Goal: Check status: Check status

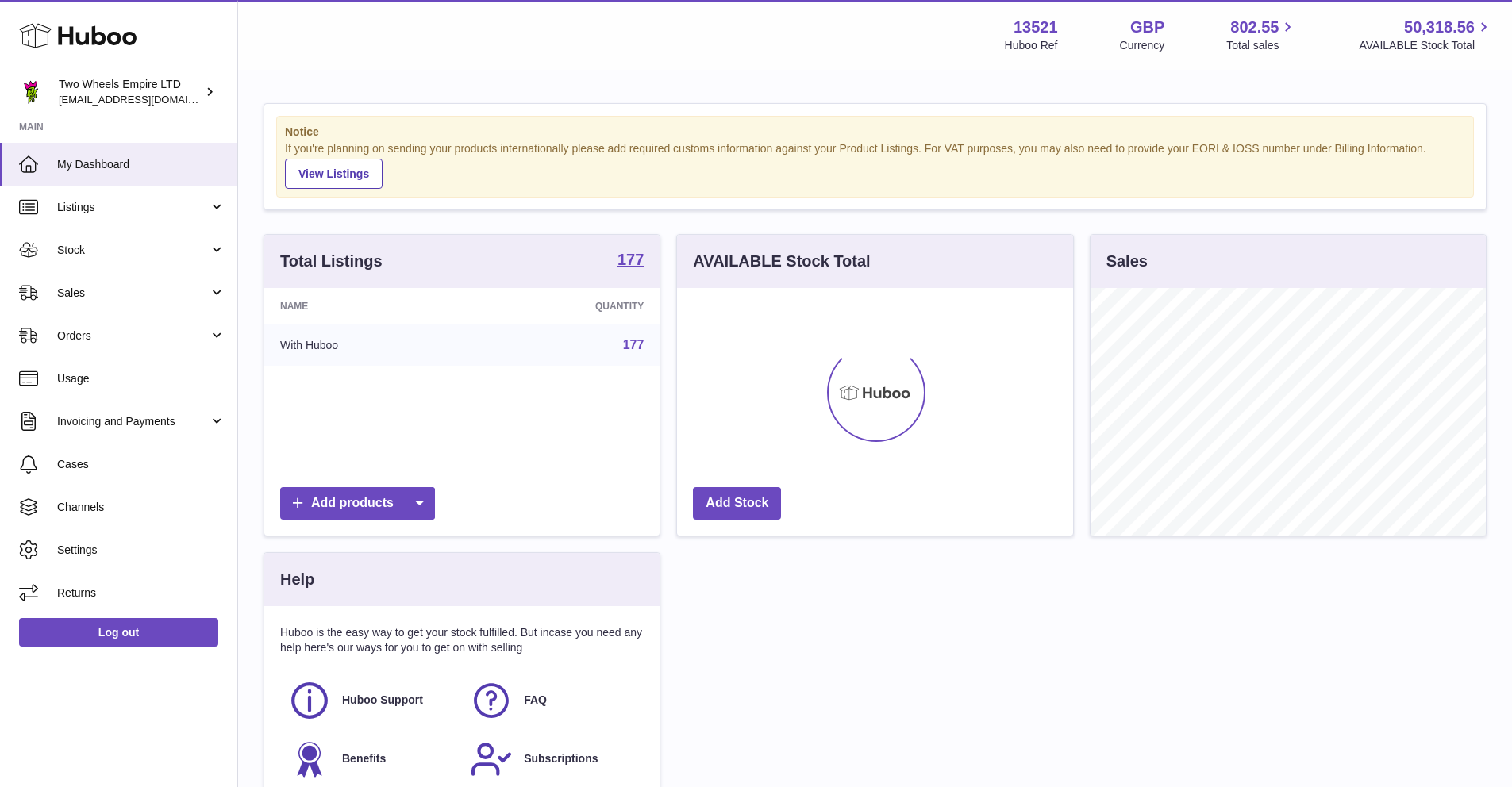
scroll to position [248, 396]
click at [125, 295] on span "Sales" at bounding box center [133, 293] width 151 height 15
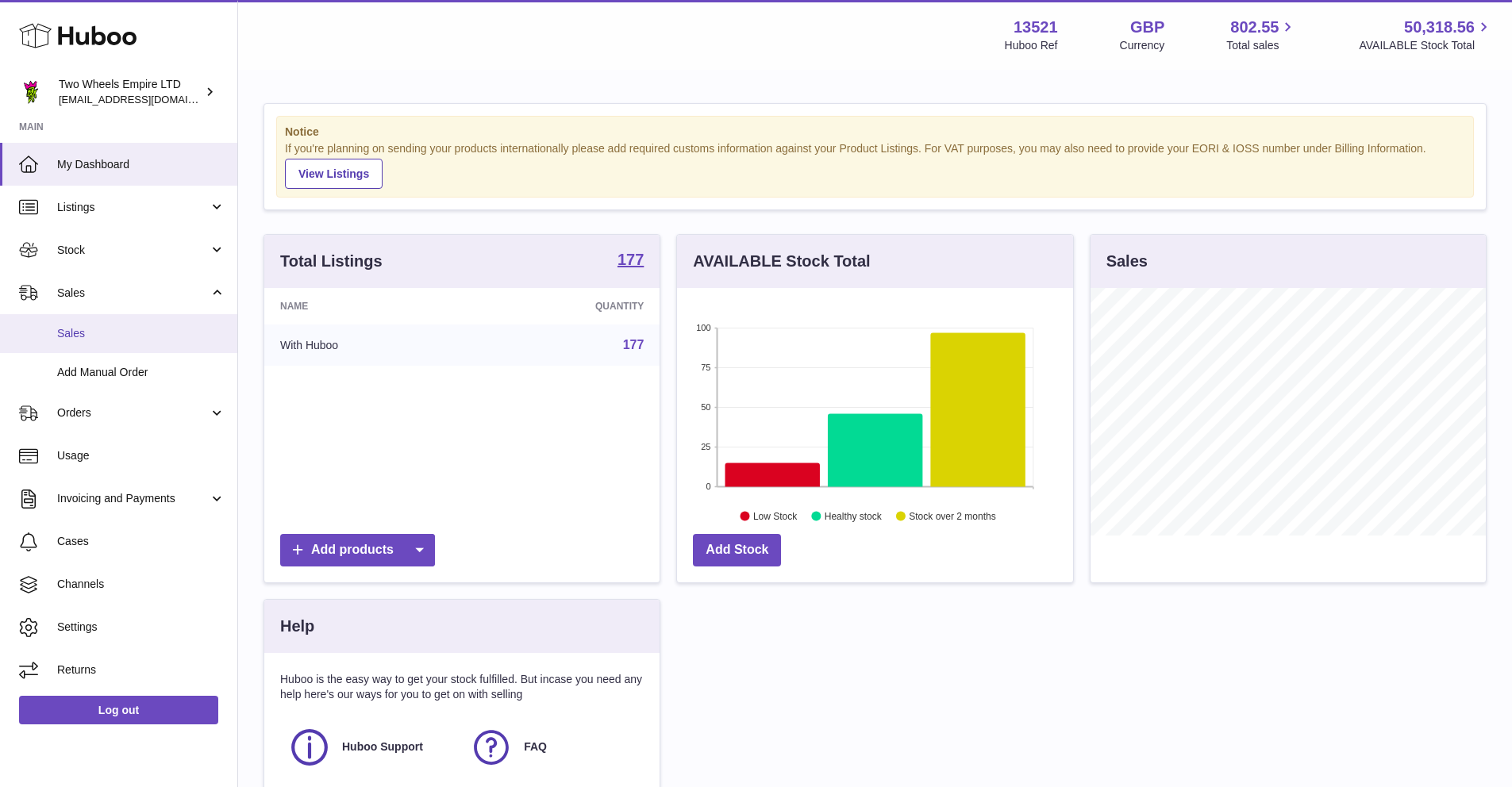
click at [112, 327] on span "Sales" at bounding box center [141, 334] width 168 height 15
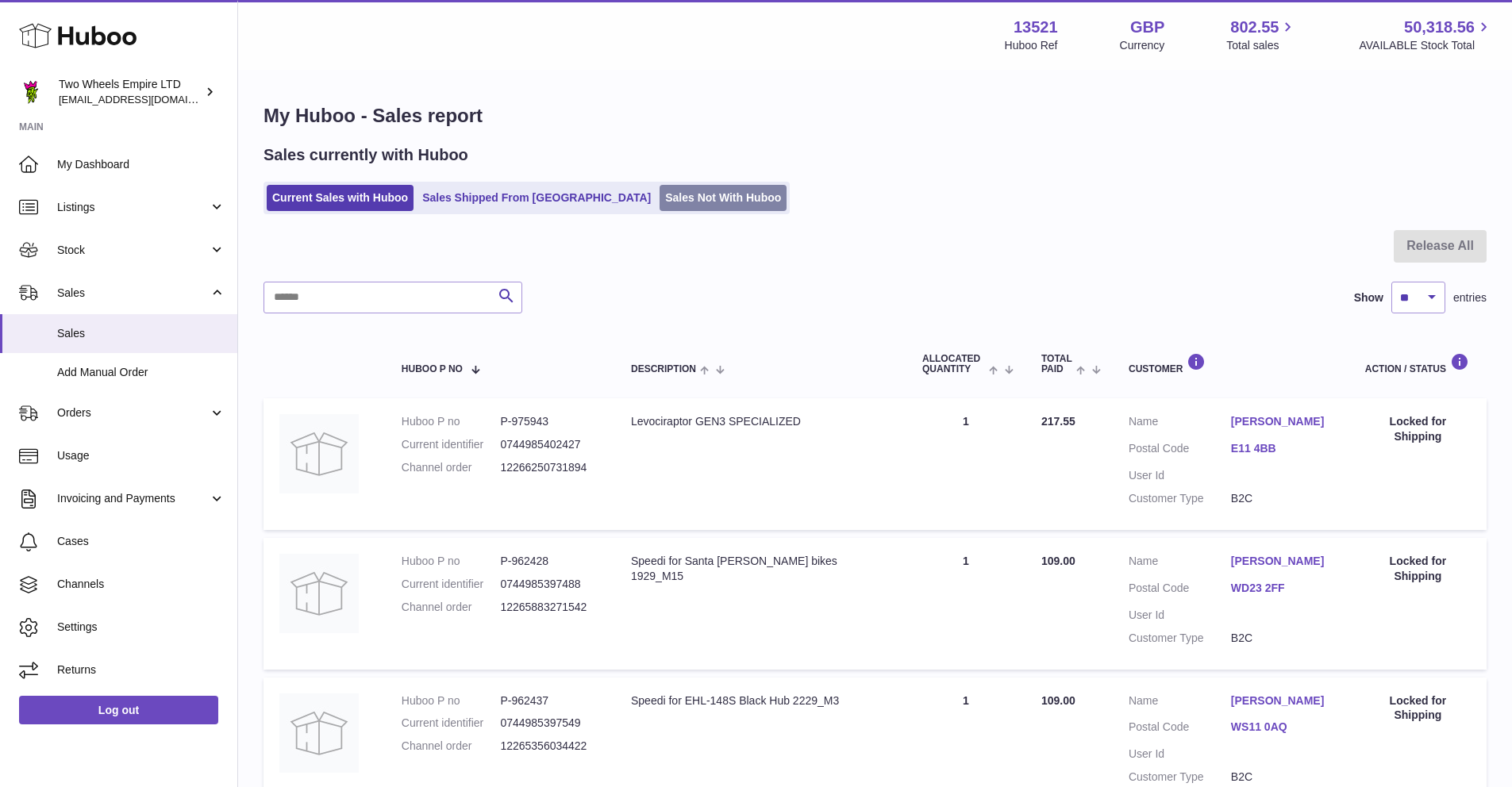
click at [659, 192] on link "Sales Not With Huboo" at bounding box center [723, 198] width 127 height 27
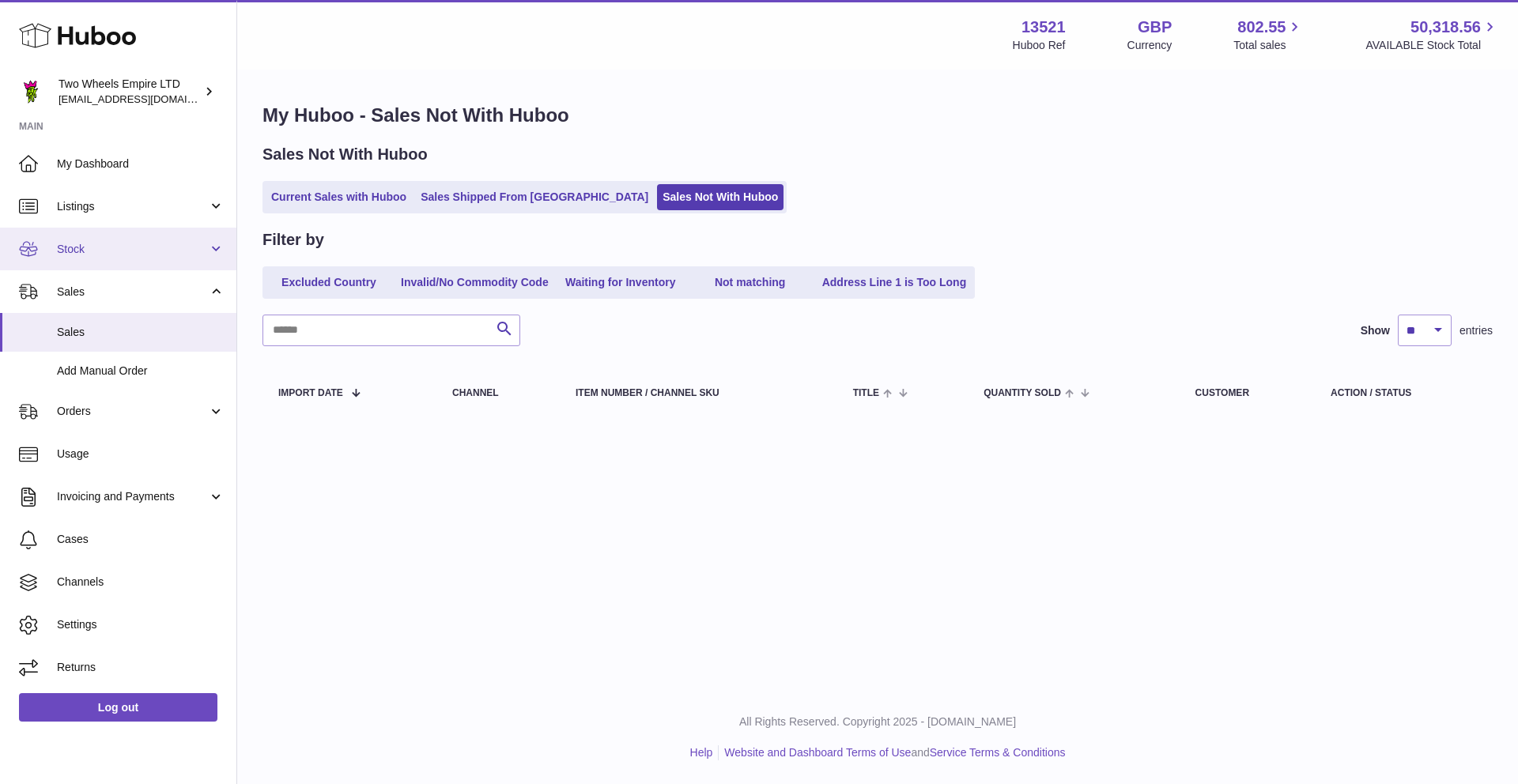
click at [99, 255] on span "Stock" at bounding box center [132, 249] width 151 height 15
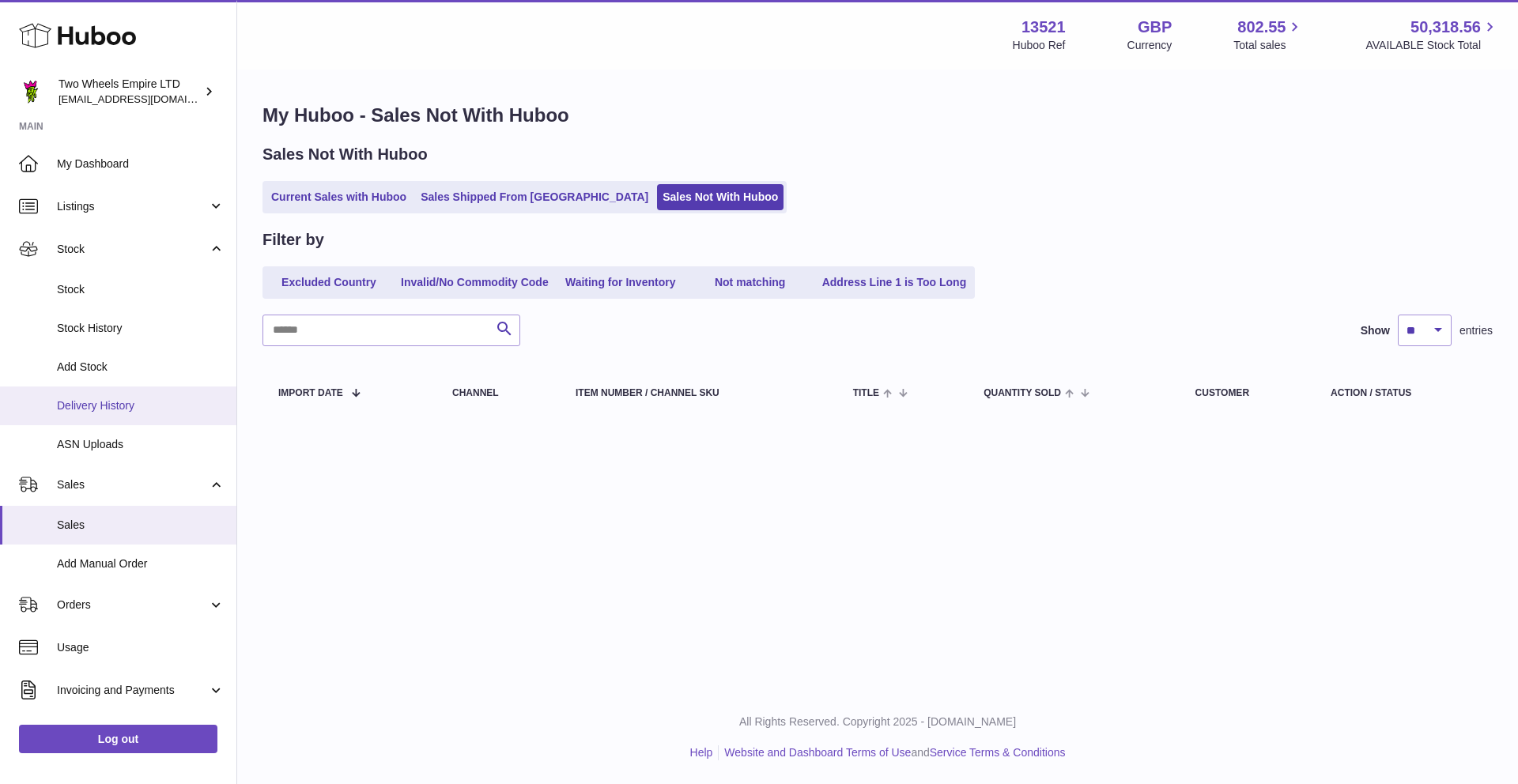
click at [127, 405] on span "Delivery History" at bounding box center [140, 405] width 167 height 15
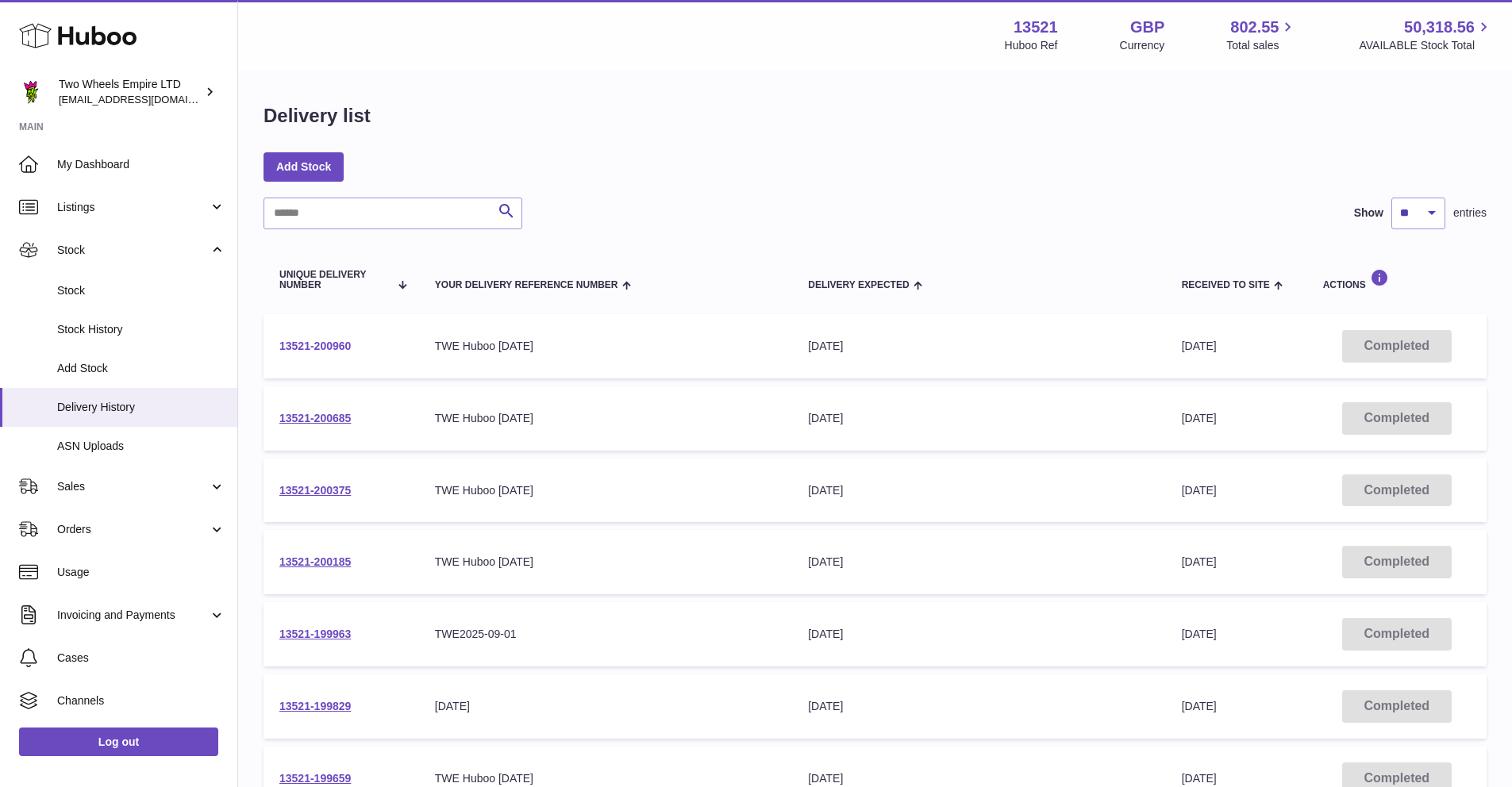
click at [323, 343] on link "13521-200960" at bounding box center [314, 346] width 72 height 13
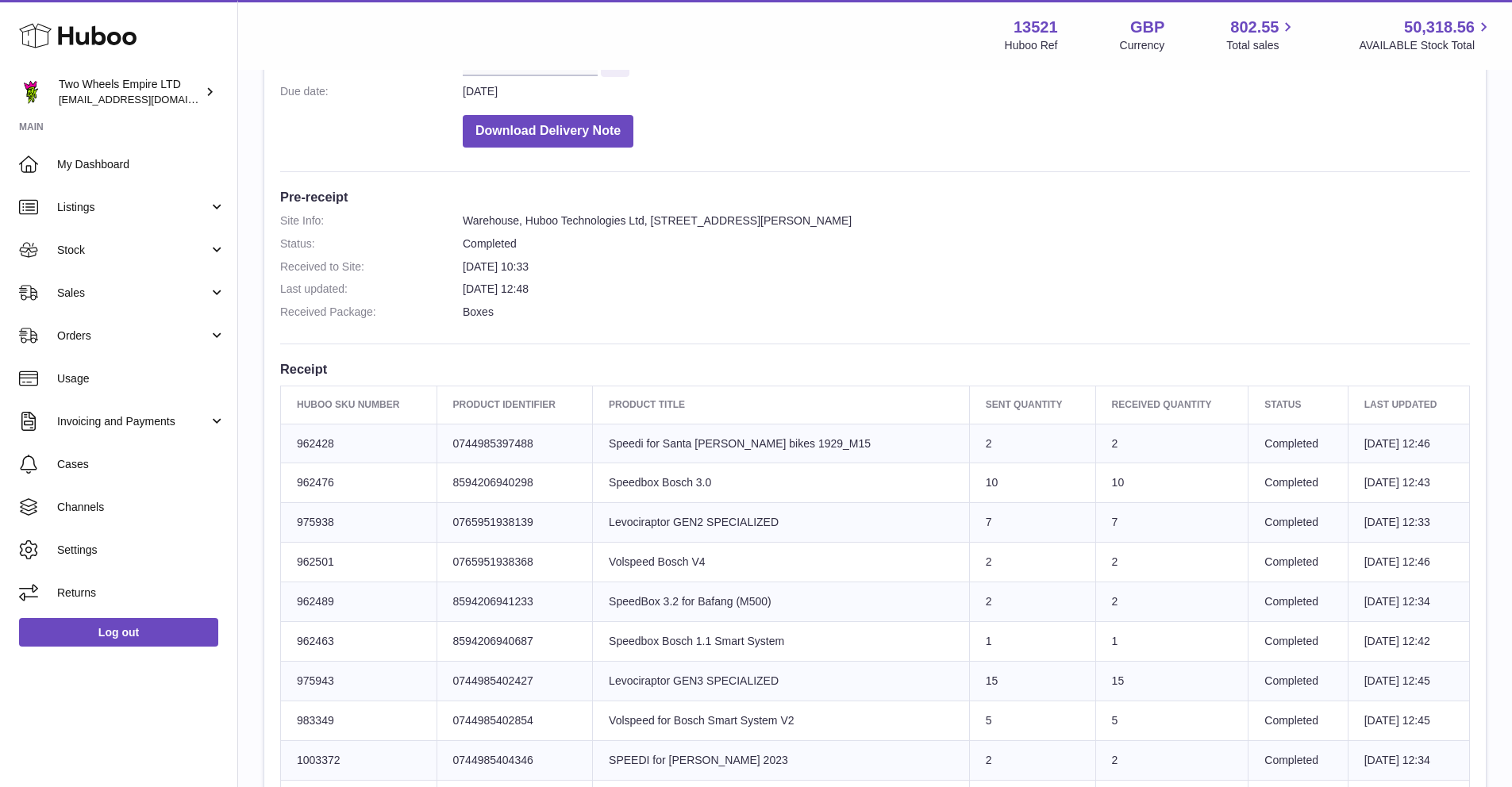
scroll to position [278, 0]
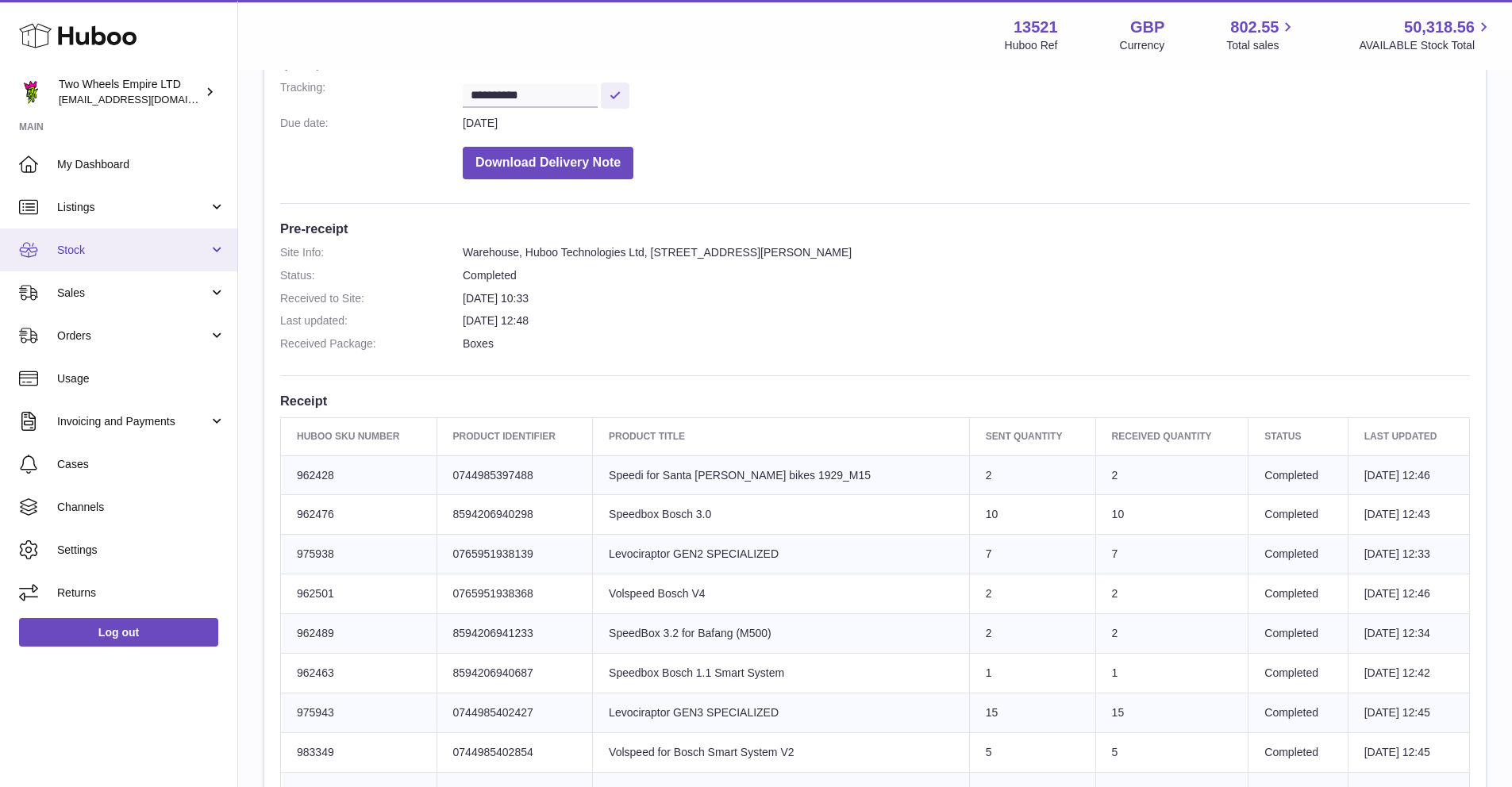
click at [124, 247] on span "Stock" at bounding box center [133, 250] width 151 height 15
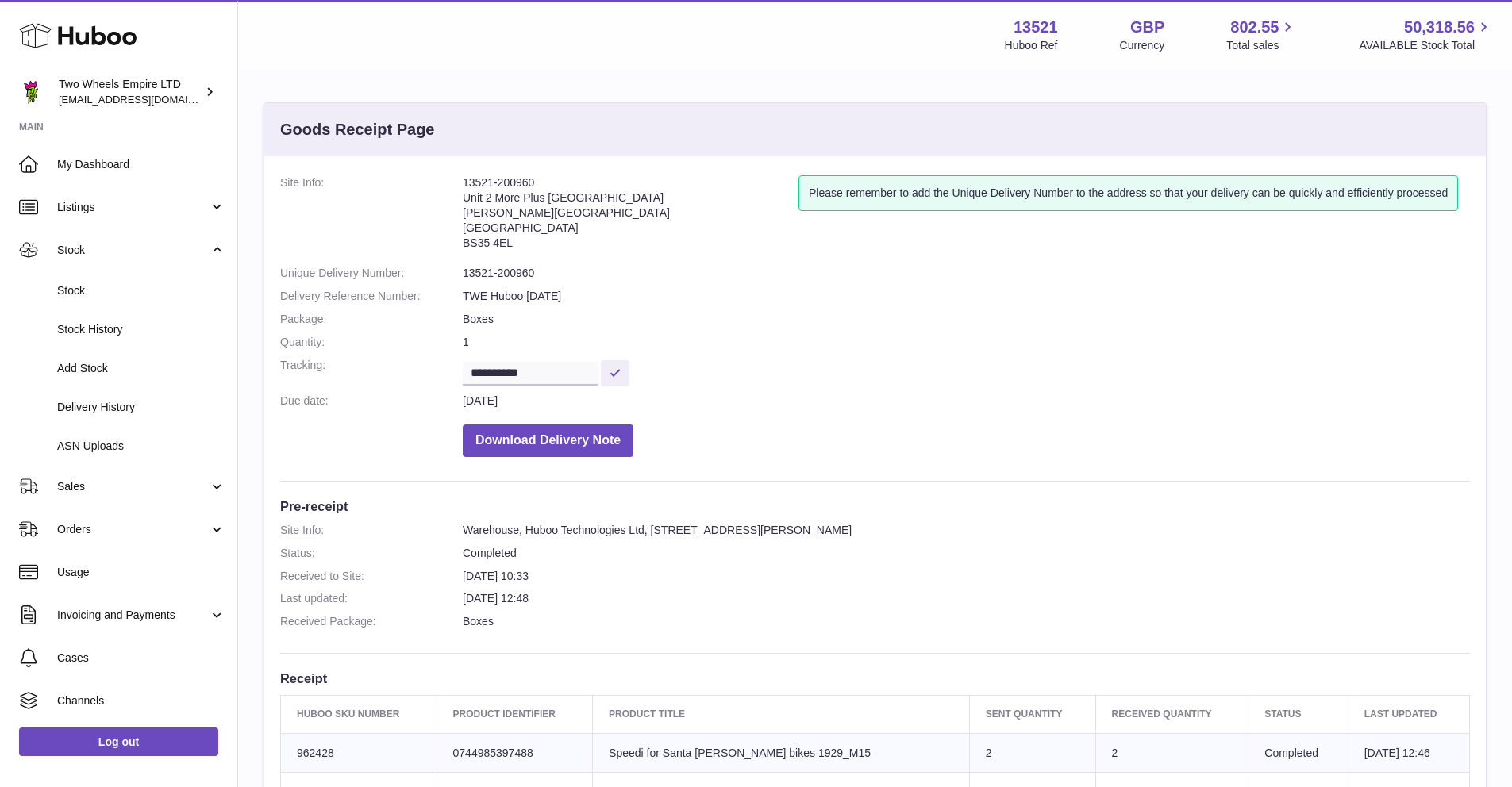
scroll to position [0, 0]
click at [101, 488] on span "Sales" at bounding box center [133, 486] width 151 height 15
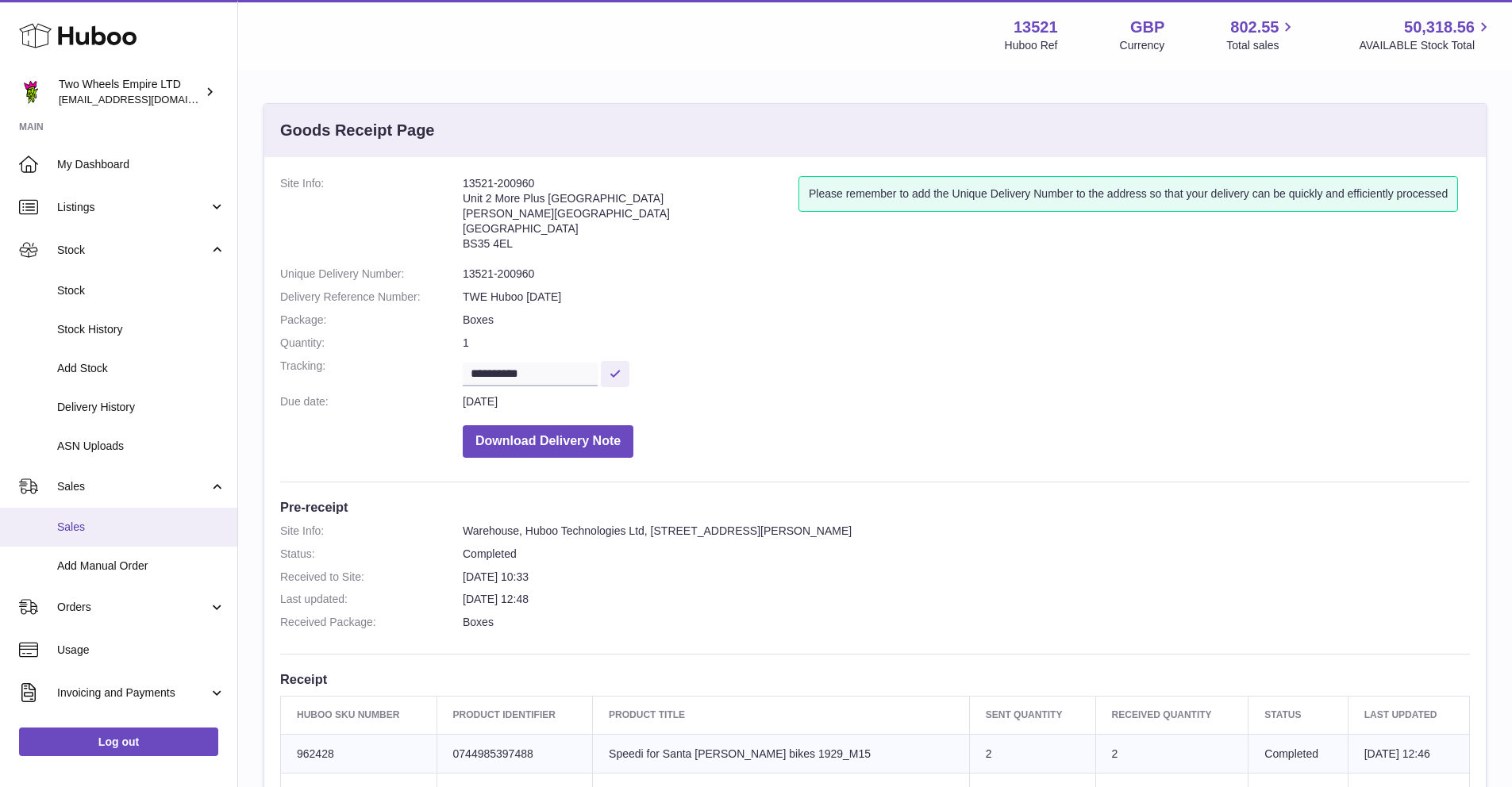
click at [101, 521] on span "Sales" at bounding box center [141, 527] width 168 height 15
